Goal: Check status: Check status

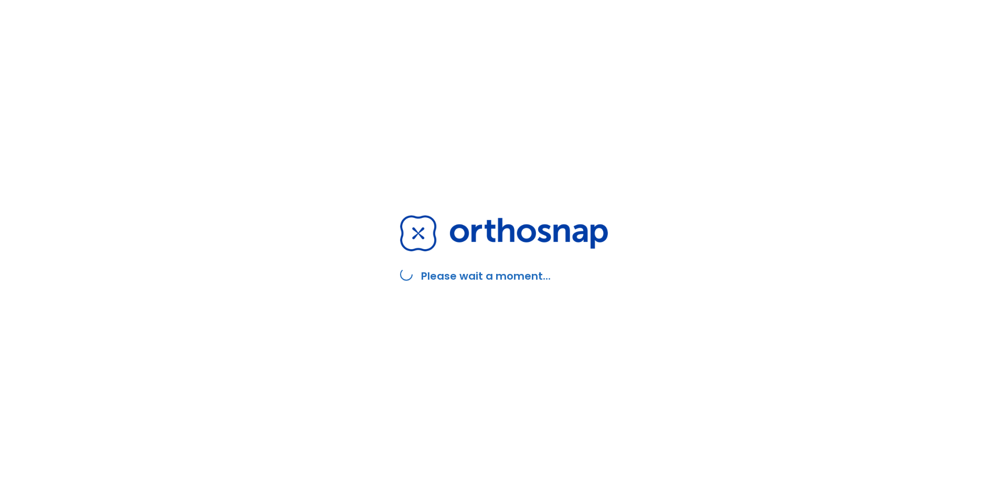
click at [362, 137] on div "Please wait a moment..." at bounding box center [504, 249] width 1008 height 499
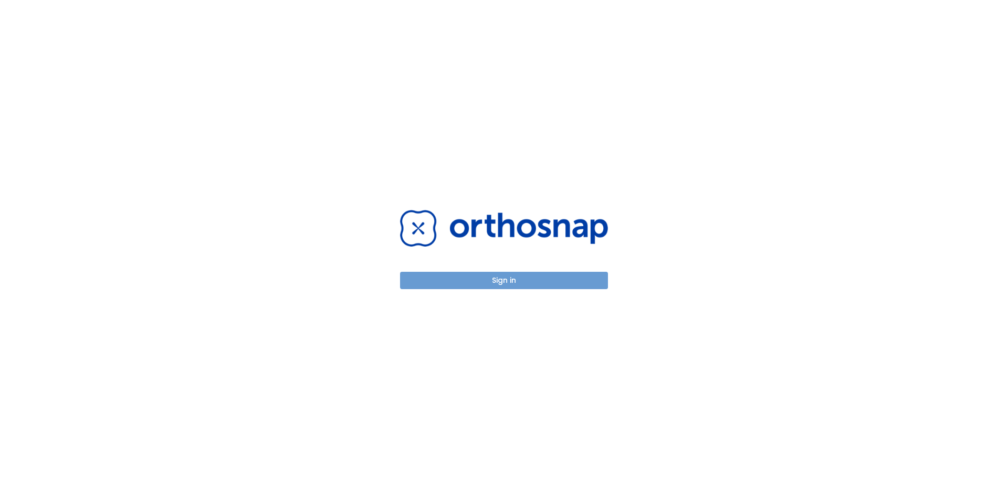
click at [537, 282] on button "Sign in" at bounding box center [504, 280] width 208 height 17
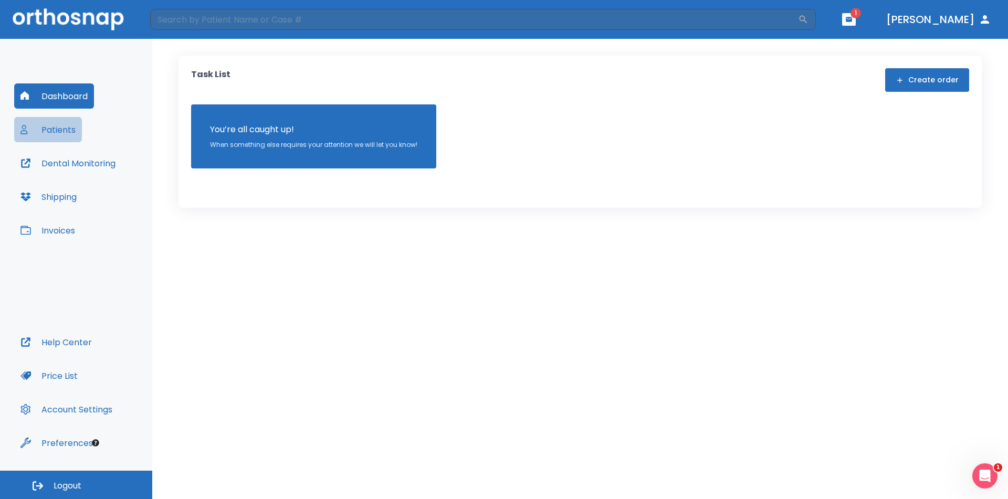
click at [65, 131] on button "Patients" at bounding box center [48, 129] width 68 height 25
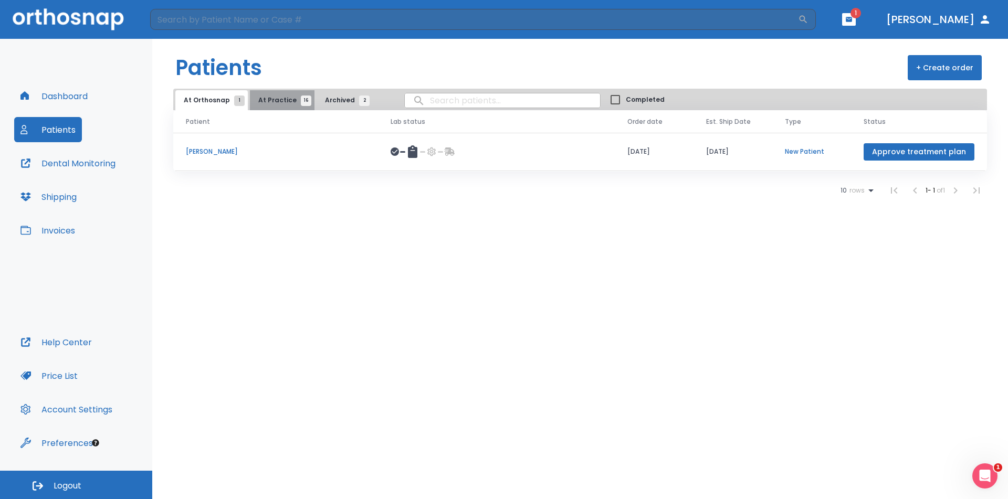
click at [280, 101] on span "At Practice 16" at bounding box center [282, 100] width 48 height 9
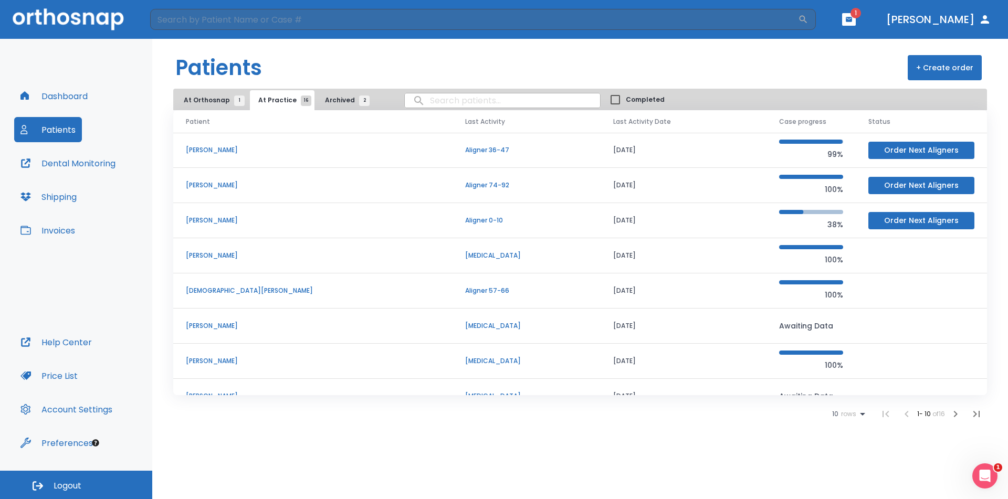
click at [852, 21] on icon "button" at bounding box center [849, 19] width 6 height 5
click at [399, 77] on div at bounding box center [504, 249] width 1008 height 499
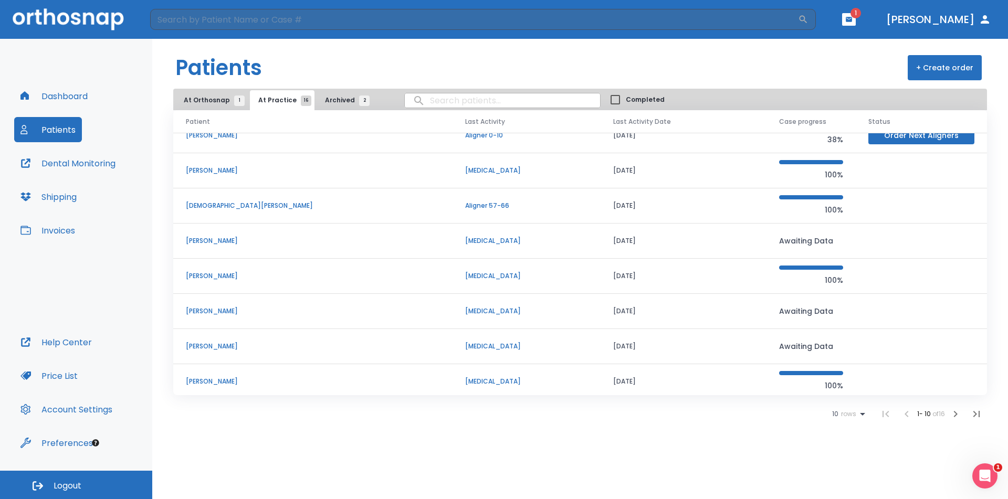
scroll to position [90, 0]
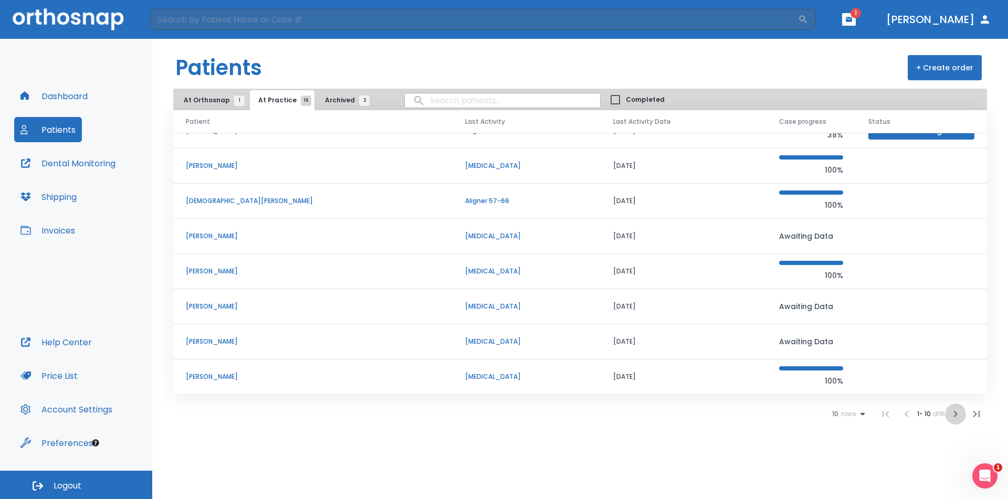
click at [957, 411] on icon "button" at bounding box center [955, 414] width 13 height 13
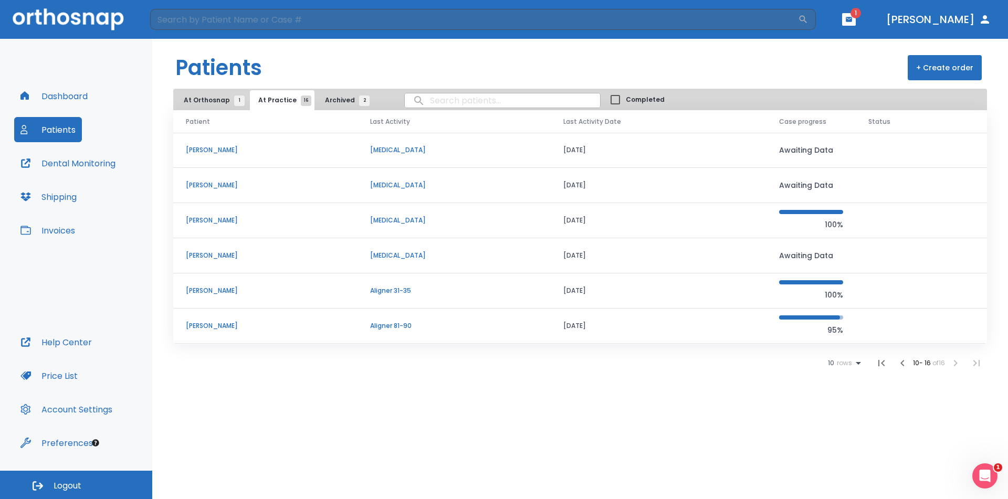
click at [204, 326] on p "david Shanks" at bounding box center [265, 325] width 159 height 9
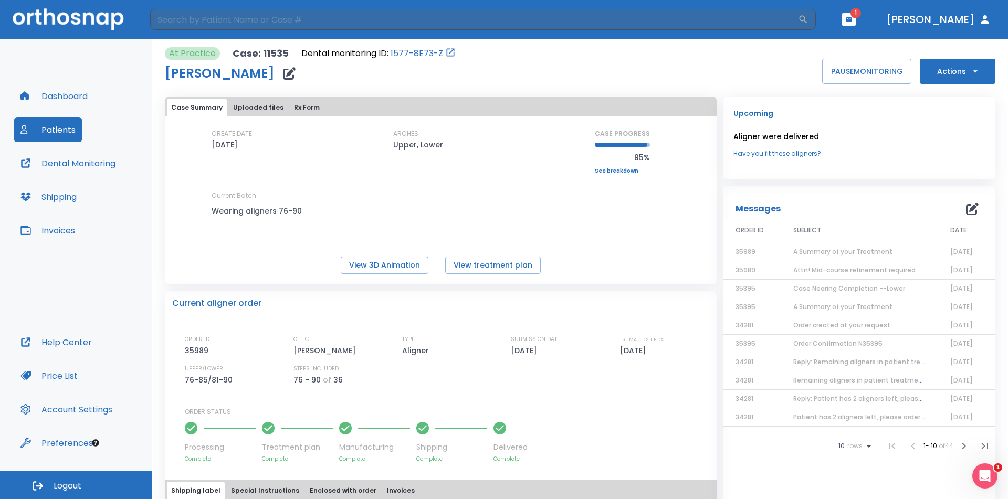
click at [41, 129] on button "Patients" at bounding box center [48, 129] width 68 height 25
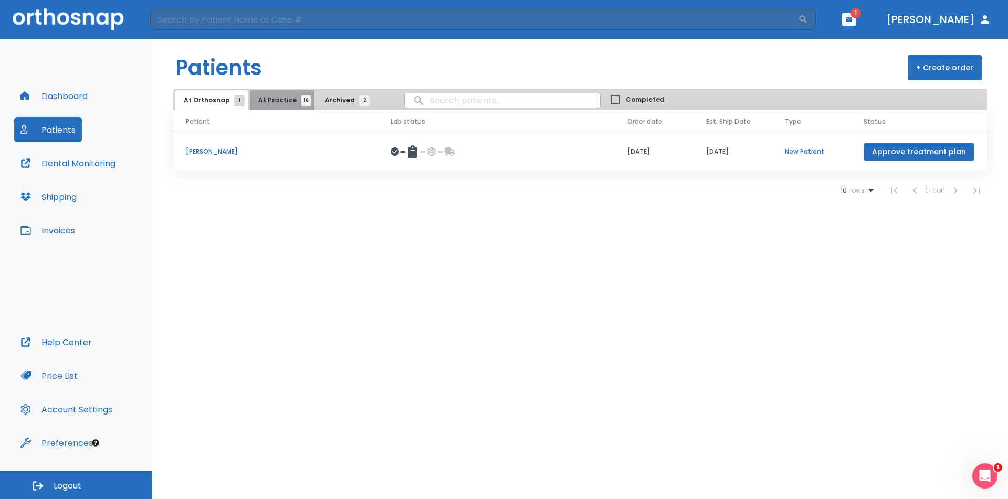
click at [294, 97] on span "At Practice 16" at bounding box center [282, 100] width 48 height 9
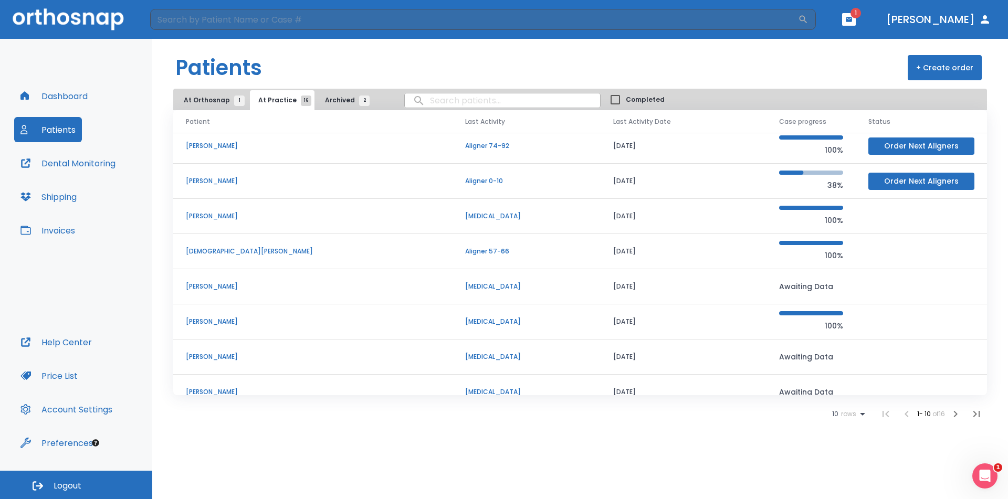
scroll to position [90, 0]
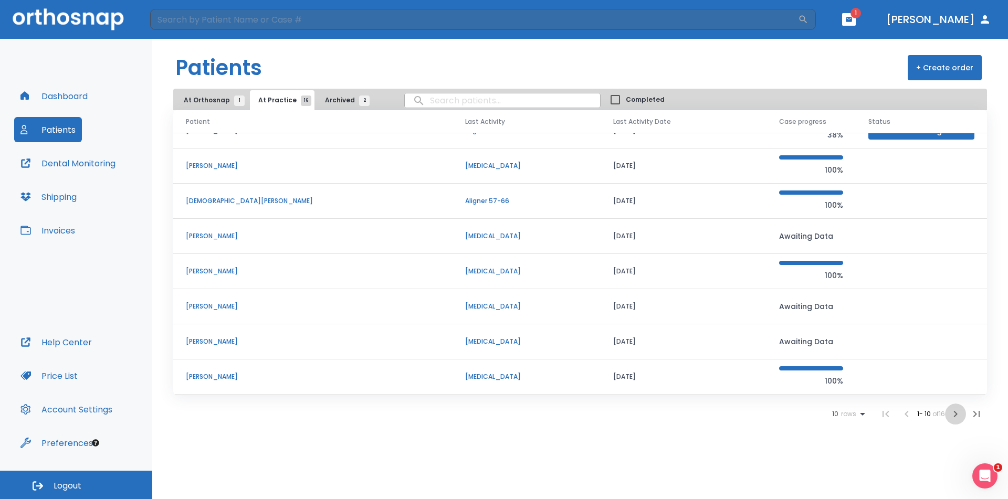
click at [956, 418] on icon "button" at bounding box center [955, 414] width 13 height 13
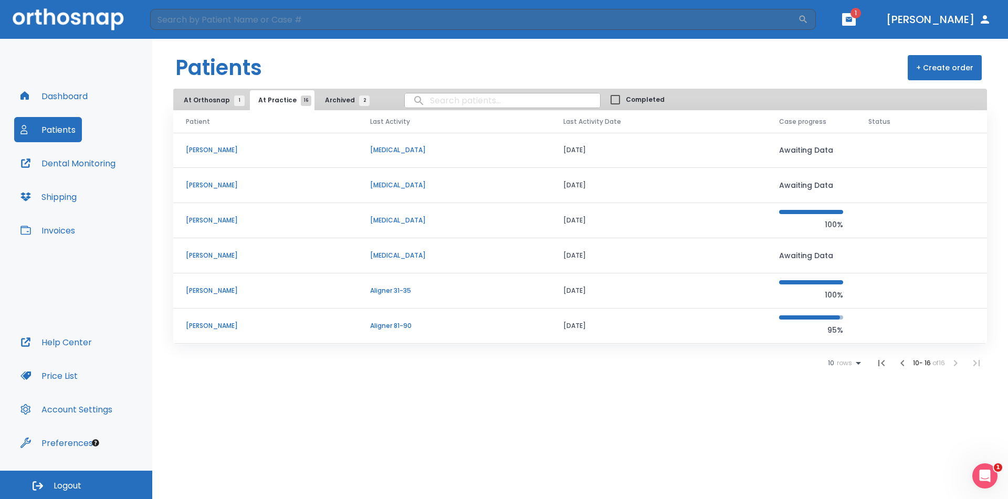
click at [62, 130] on button "Patients" at bounding box center [48, 129] width 68 height 25
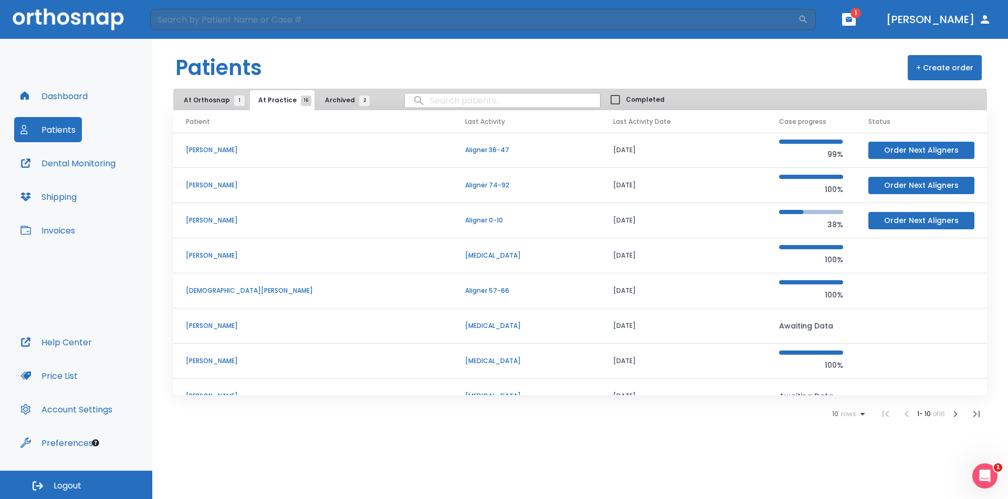
click at [856, 23] on button "button" at bounding box center [849, 19] width 14 height 13
click at [855, 49] on li "Chelsey Obuchowski 2" at bounding box center [822, 46] width 112 height 21
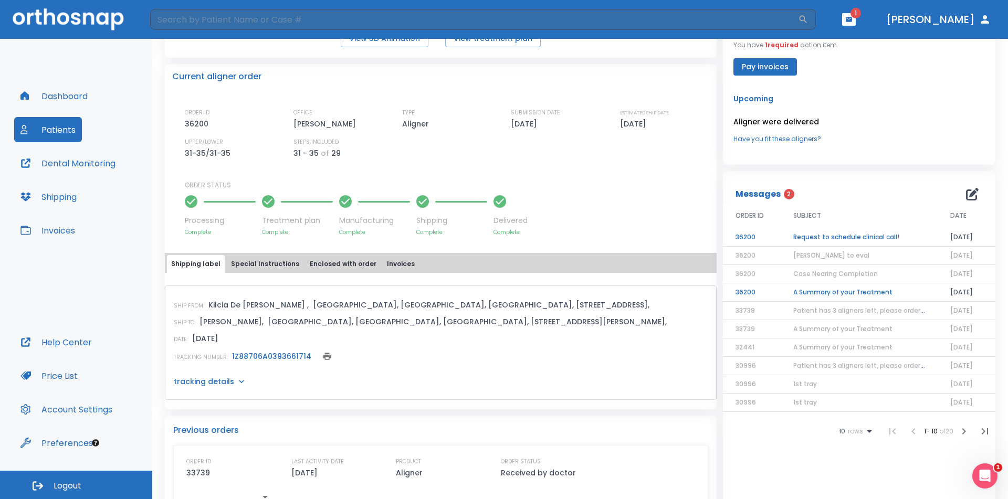
scroll to position [263, 0]
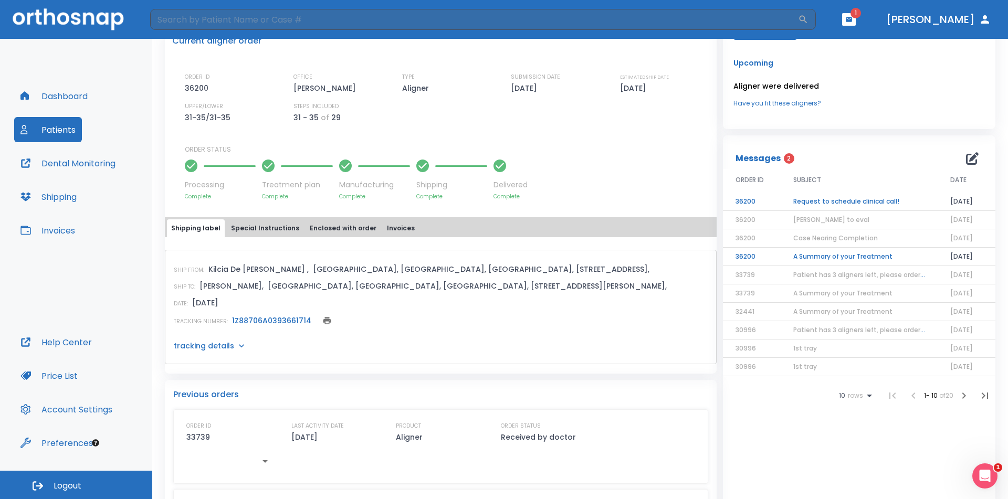
click at [890, 201] on td "Request to schedule clinical call!" at bounding box center [859, 202] width 157 height 18
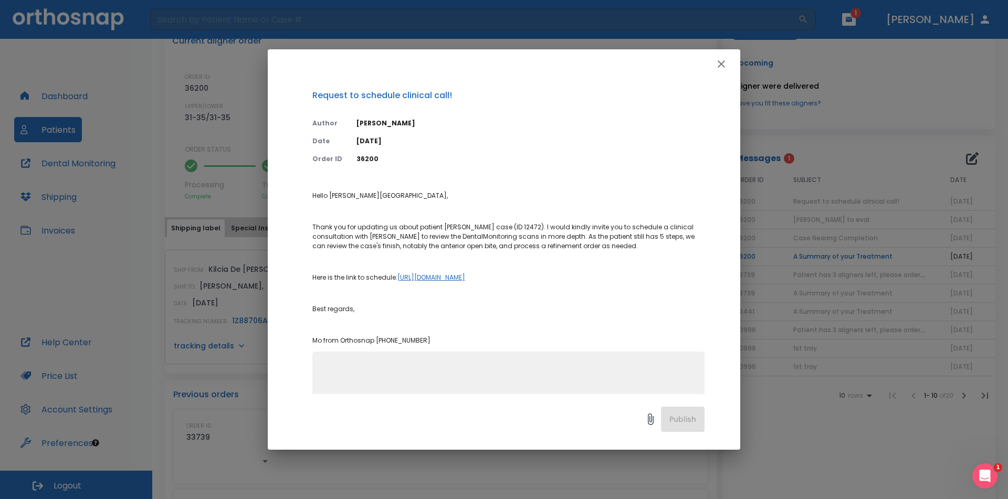
click at [465, 278] on link "https://calendly.com/clinical-advisors/clinical-consultation" at bounding box center [431, 277] width 68 height 9
click at [719, 64] on icon "button" at bounding box center [721, 64] width 13 height 13
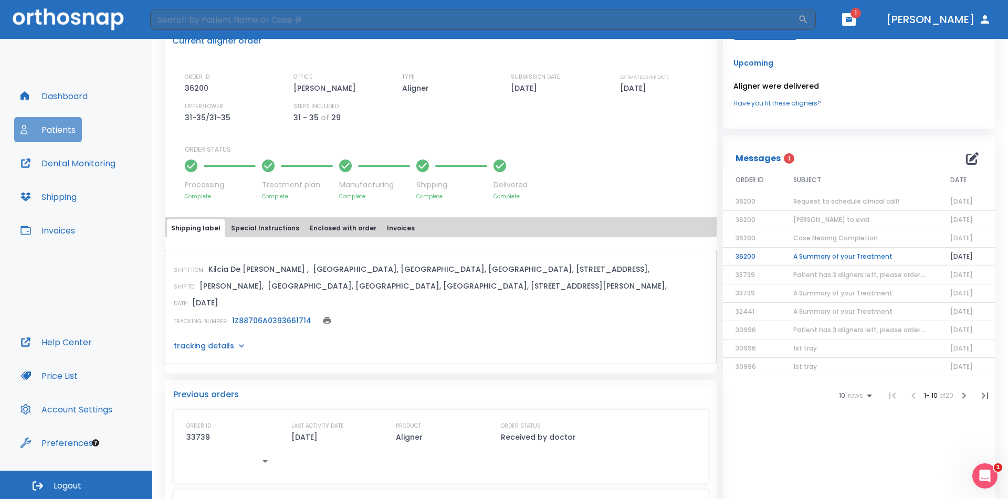
click at [71, 125] on button "Patients" at bounding box center [48, 129] width 68 height 25
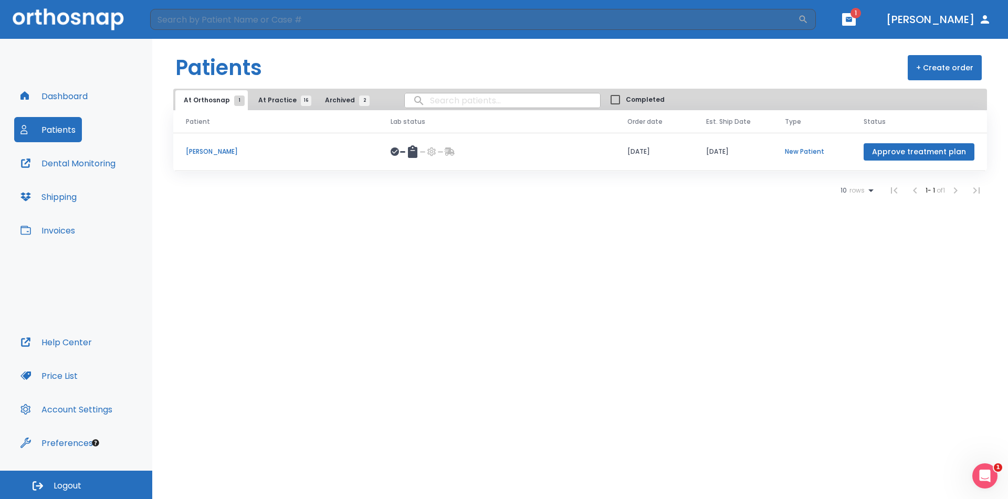
click at [281, 98] on span "At Practice 16" at bounding box center [282, 100] width 48 height 9
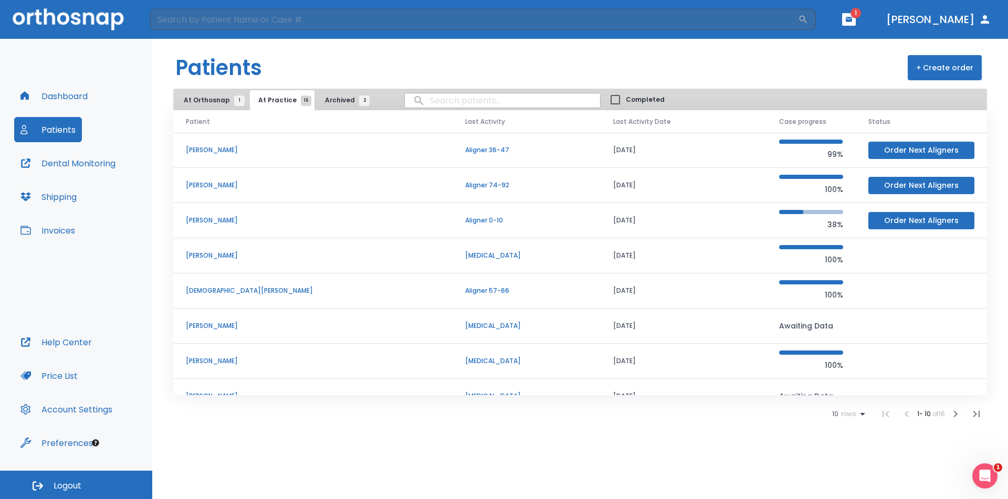
click at [956, 414] on icon "button" at bounding box center [955, 414] width 13 height 13
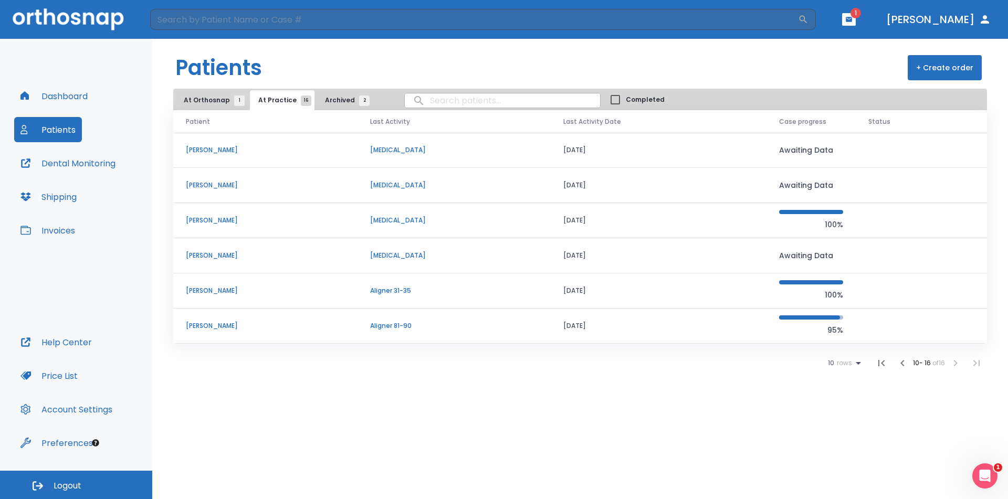
click at [221, 327] on p "david Shanks" at bounding box center [265, 325] width 159 height 9
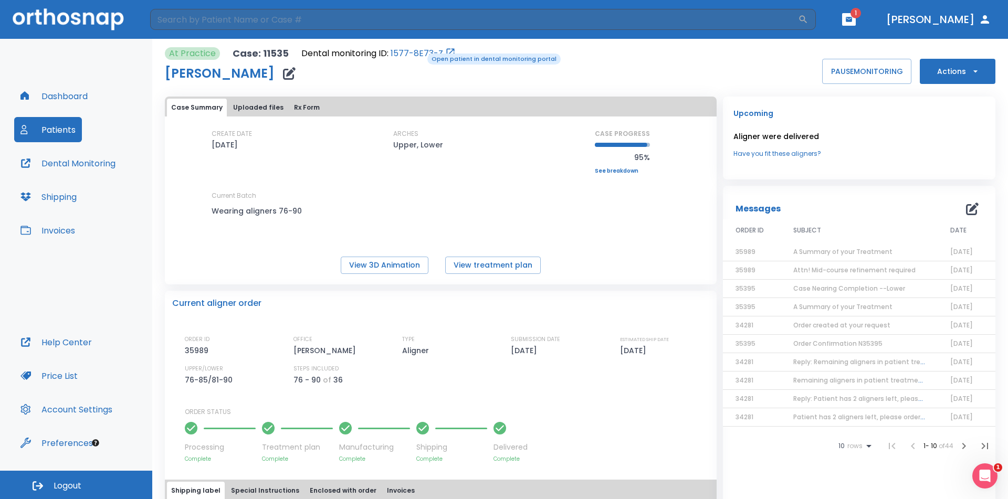
click at [420, 53] on link "1577-8E73-Z" at bounding box center [417, 53] width 53 height 13
